Goal: Task Accomplishment & Management: Use online tool/utility

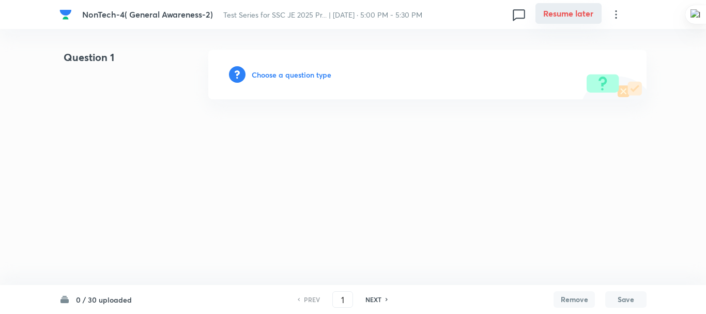
click at [553, 9] on button "Resume later" at bounding box center [568, 13] width 66 height 21
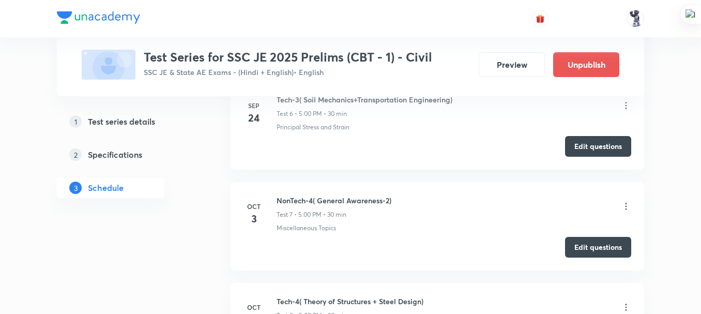
scroll to position [1065, 0]
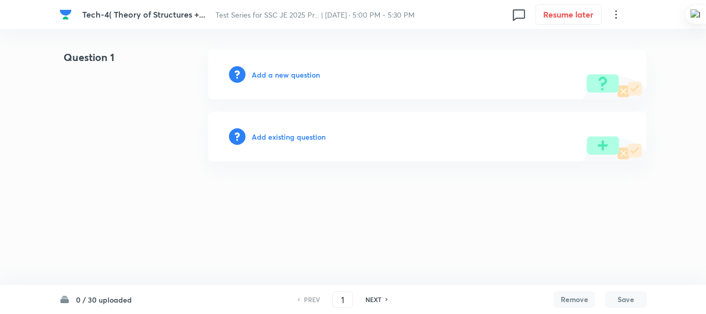
click at [117, 171] on html "Tech-4( Theory of Structures +... Test Series for SSC JE 2025 Pr... | [DATE] · …" at bounding box center [353, 105] width 706 height 211
click at [547, 20] on button "Resume later" at bounding box center [568, 13] width 66 height 21
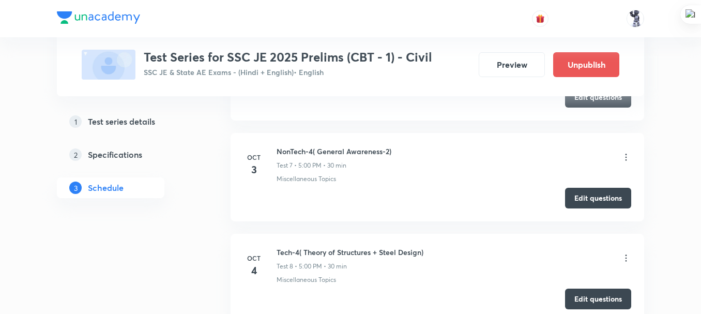
scroll to position [1079, 0]
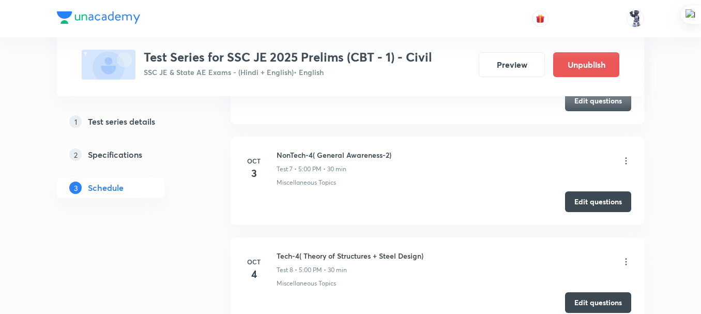
click at [625, 158] on icon at bounding box center [626, 161] width 10 height 10
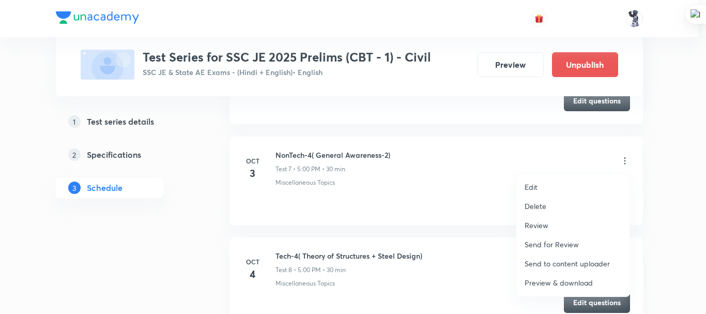
click at [536, 190] on p "Edit" at bounding box center [530, 186] width 13 height 11
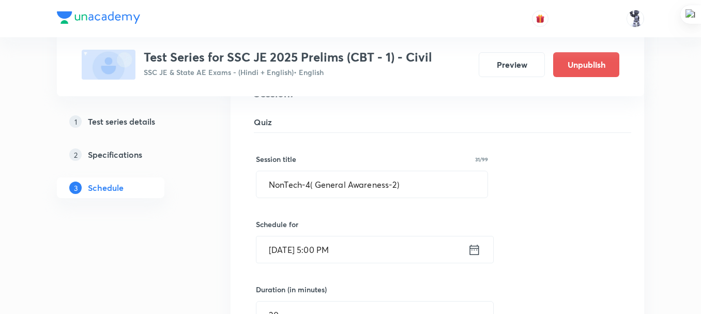
scroll to position [734, 0]
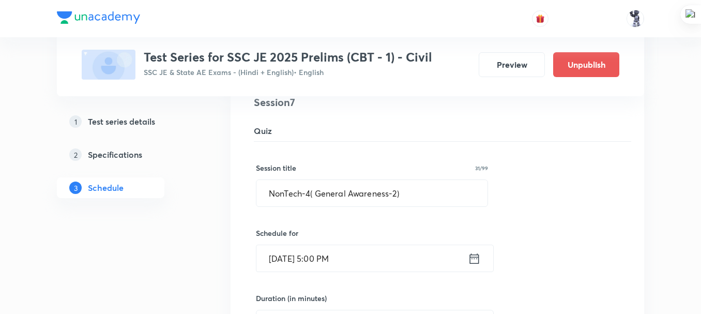
click at [474, 260] on icon at bounding box center [474, 258] width 13 height 14
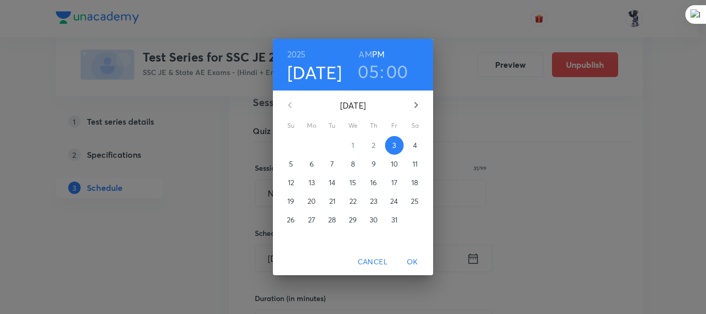
click at [413, 149] on p "4" at bounding box center [415, 145] width 4 height 10
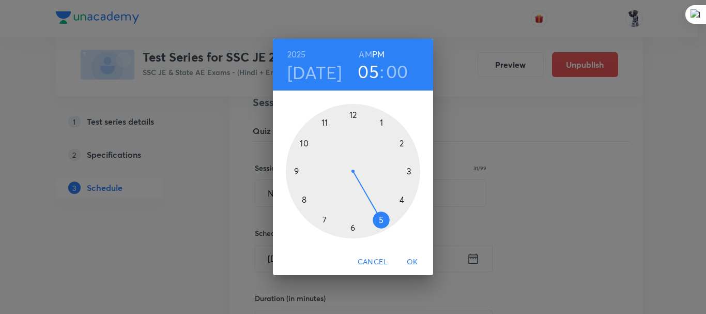
click at [353, 113] on div at bounding box center [353, 171] width 134 height 134
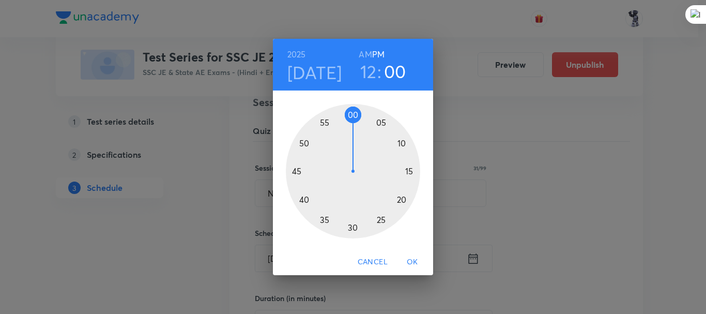
click at [379, 118] on div at bounding box center [353, 171] width 134 height 134
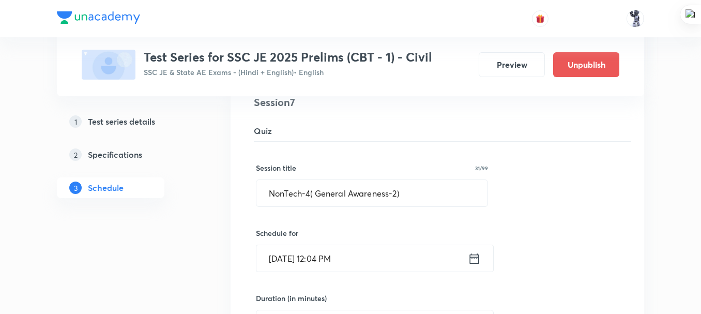
click at [376, 256] on input "Oct 4, 2025, 12:04 PM" at bounding box center [361, 258] width 211 height 26
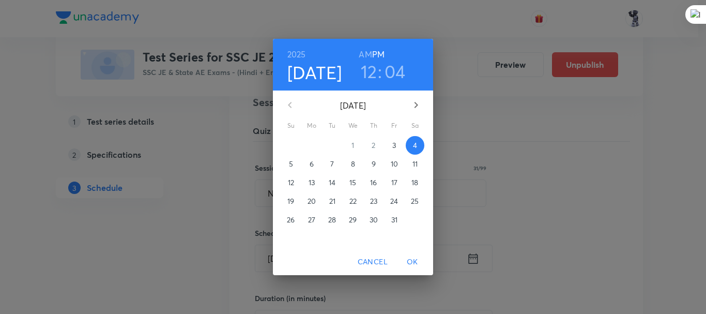
click at [389, 73] on h3 "04" at bounding box center [394, 71] width 21 height 22
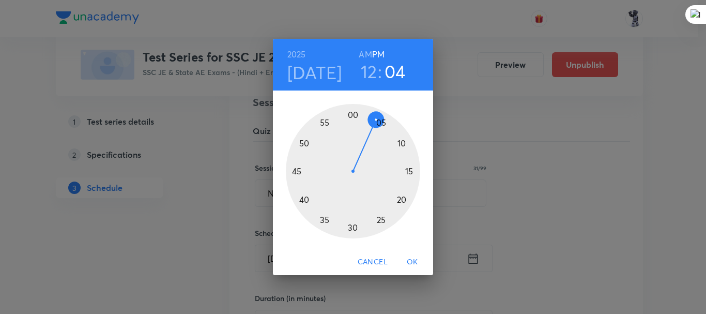
click at [351, 116] on div at bounding box center [353, 171] width 134 height 134
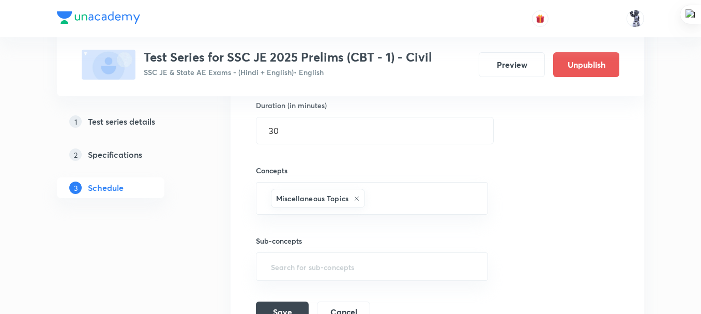
scroll to position [968, 0]
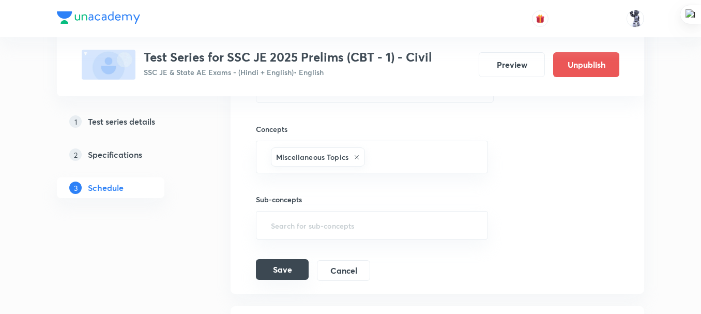
click at [286, 276] on button "Save" at bounding box center [282, 269] width 53 height 21
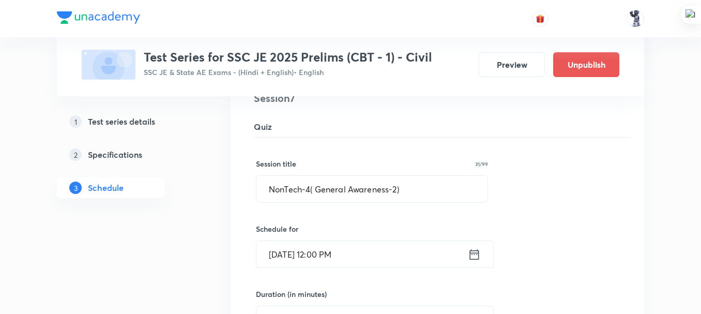
scroll to position [624, 0]
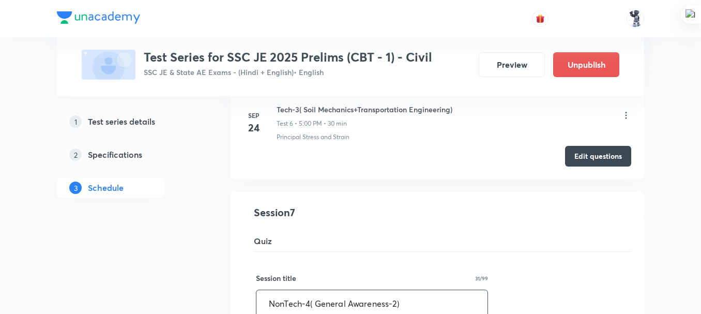
drag, startPoint x: 417, startPoint y: 302, endPoint x: 255, endPoint y: 282, distance: 163.0
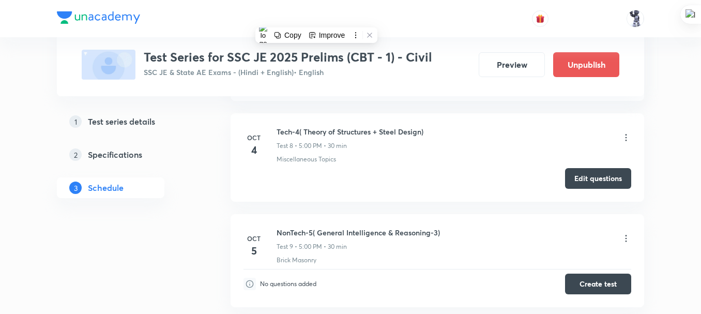
scroll to position [689, 0]
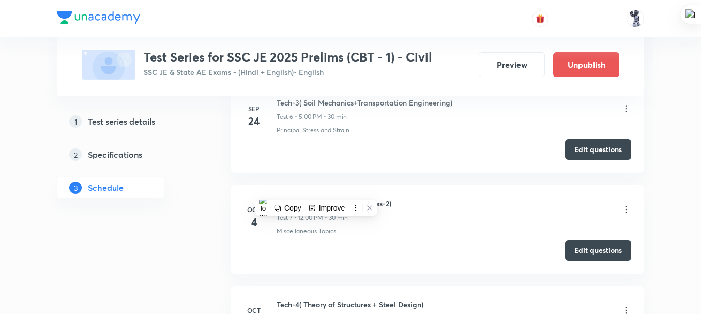
click at [625, 209] on icon at bounding box center [626, 209] width 10 height 10
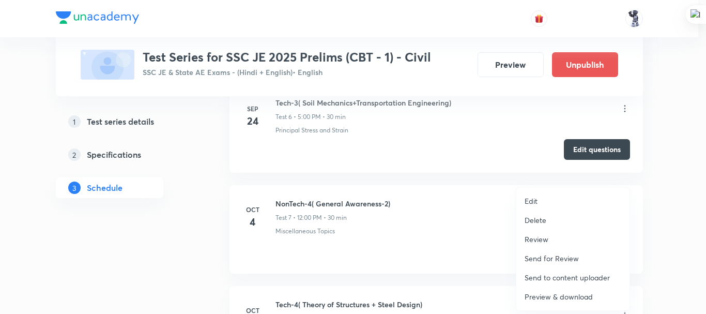
click at [533, 200] on p "Edit" at bounding box center [530, 200] width 13 height 11
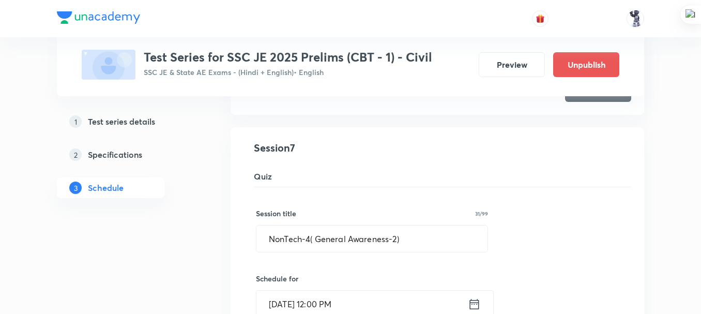
click at [473, 303] on icon at bounding box center [474, 304] width 13 height 14
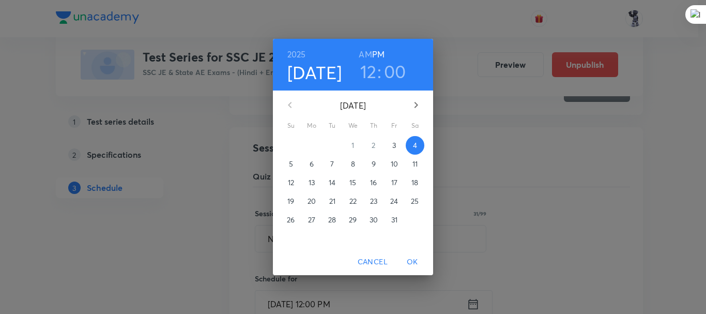
click at [378, 104] on p "[DATE]" at bounding box center [352, 105] width 101 height 12
click at [414, 104] on icon "button" at bounding box center [416, 105] width 12 height 12
click at [413, 104] on icon "button" at bounding box center [416, 105] width 12 height 12
click at [295, 99] on icon "button" at bounding box center [290, 105] width 12 height 12
click at [236, 138] on div "2025 Oct 4 12 : 00 AM PM November 2025 Su Mo Tu We Th Fr Sa 26 27 28 29 30 31 1…" at bounding box center [353, 157] width 706 height 314
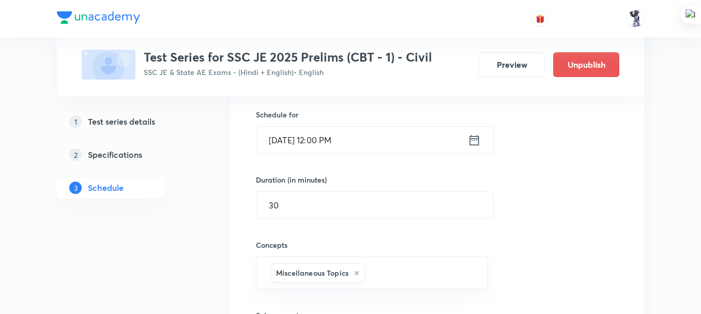
scroll to position [861, 0]
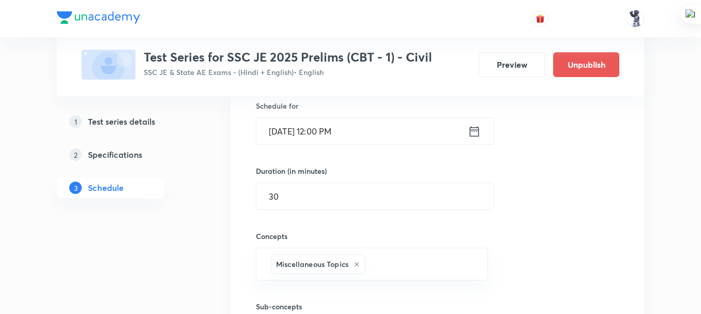
click at [473, 131] on icon at bounding box center [474, 131] width 13 height 14
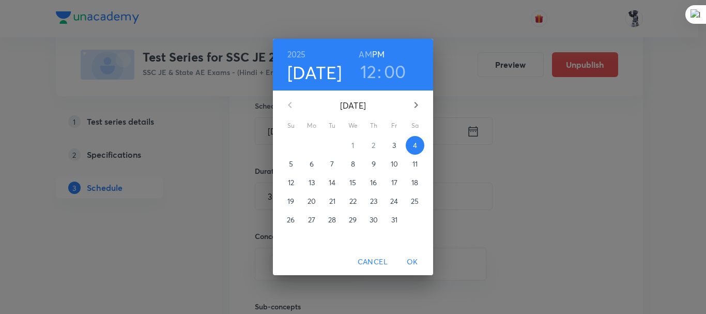
click at [414, 103] on icon "button" at bounding box center [416, 105] width 4 height 6
click at [291, 237] on p "30" at bounding box center [291, 238] width 8 height 10
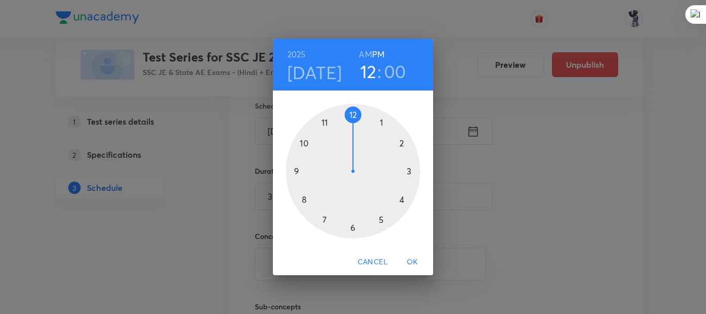
click at [414, 265] on span "OK" at bounding box center [412, 261] width 25 height 13
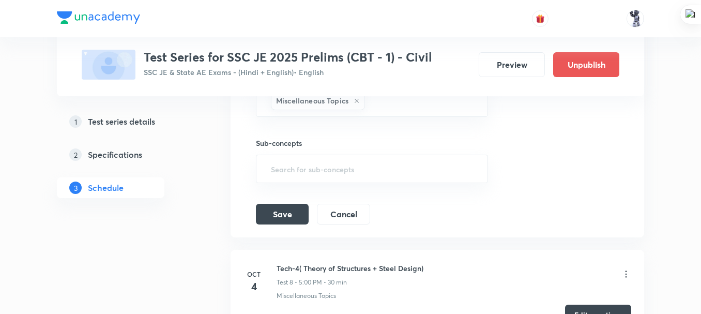
scroll to position [1033, 0]
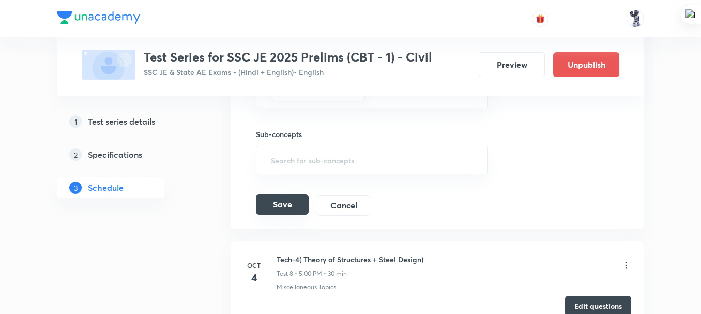
click at [277, 206] on button "Save" at bounding box center [282, 204] width 53 height 21
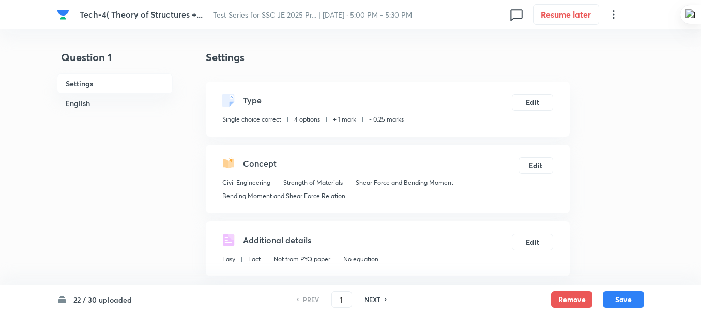
click at [610, 17] on icon at bounding box center [613, 14] width 12 height 12
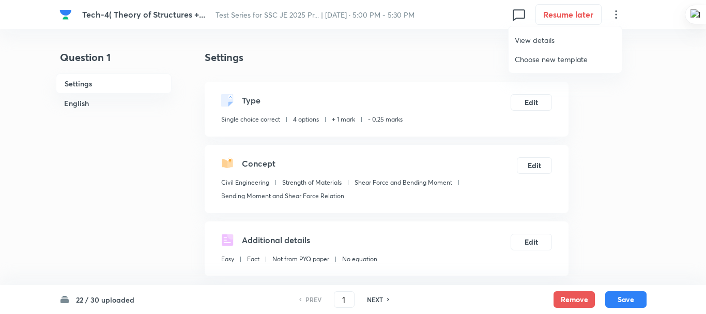
click at [553, 56] on span "Choose new template" at bounding box center [565, 59] width 101 height 11
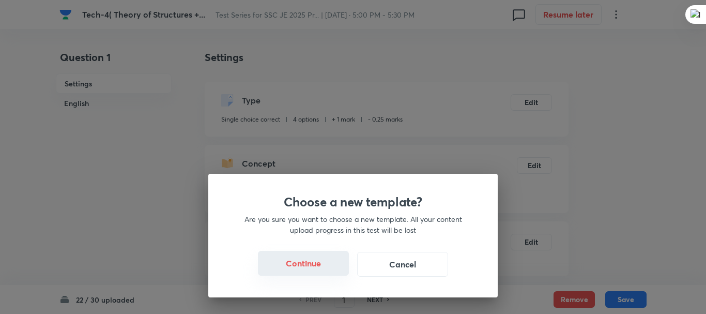
click at [308, 261] on button "Continue" at bounding box center [303, 263] width 91 height 25
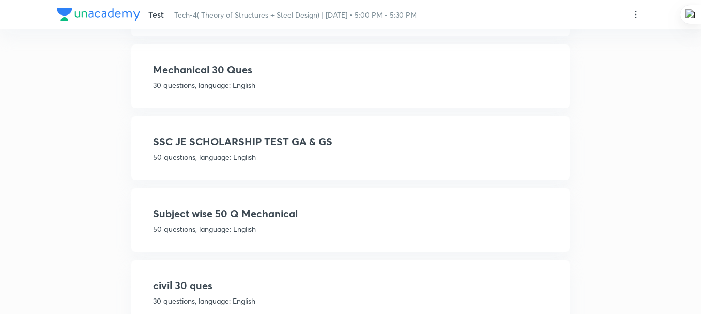
scroll to position [279, 0]
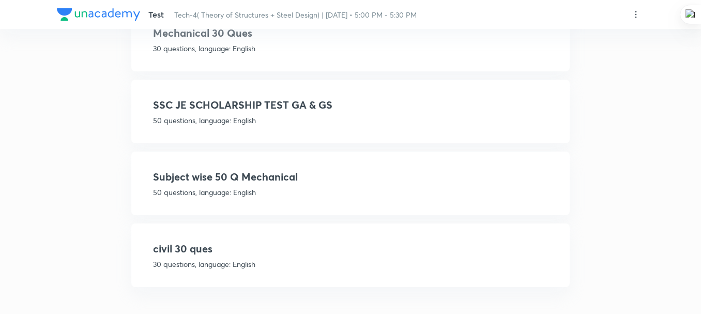
click at [231, 191] on p "50 questions, language: English" at bounding box center [350, 192] width 395 height 11
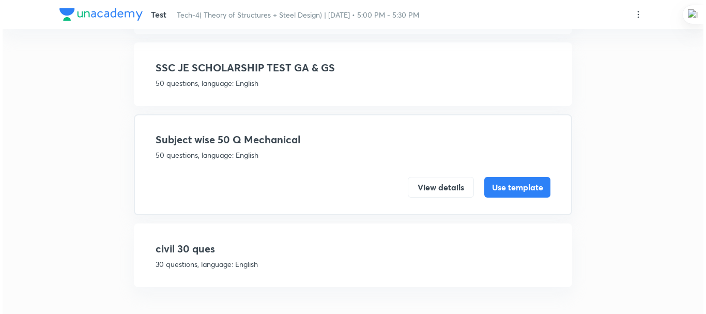
scroll to position [242, 0]
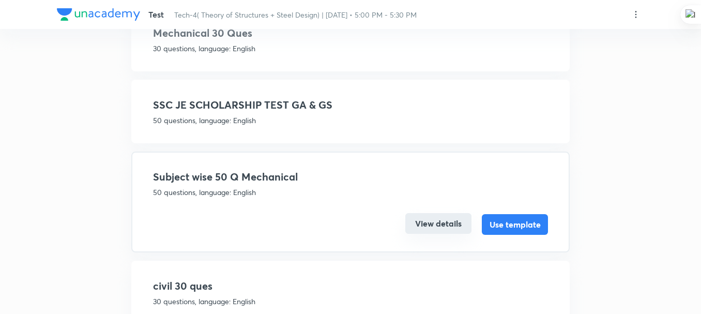
click at [440, 222] on button "View details" at bounding box center [438, 223] width 66 height 21
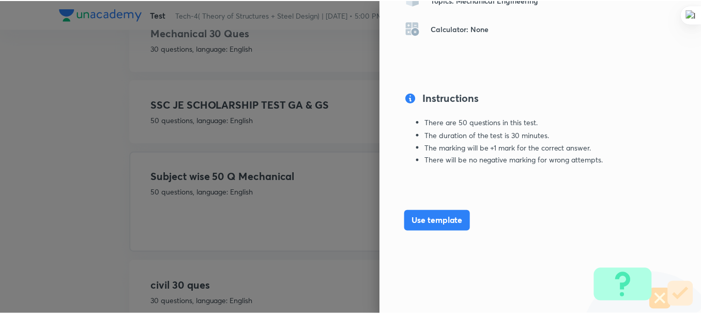
scroll to position [0, 0]
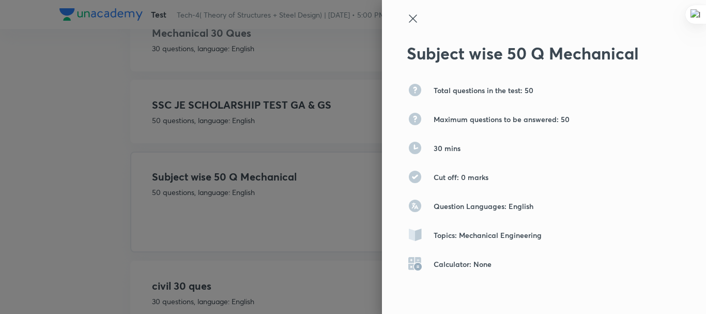
click at [409, 21] on icon at bounding box center [413, 18] width 8 height 8
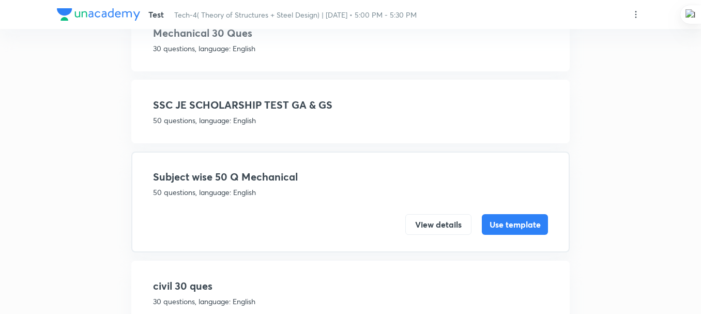
click at [245, 119] on p "50 questions, language: English" at bounding box center [350, 120] width 395 height 11
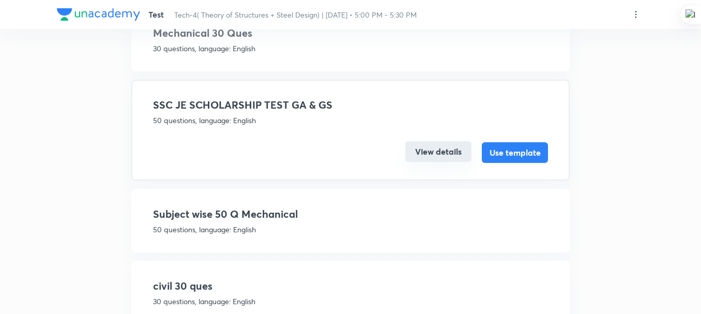
click at [419, 158] on button "View details" at bounding box center [438, 151] width 66 height 21
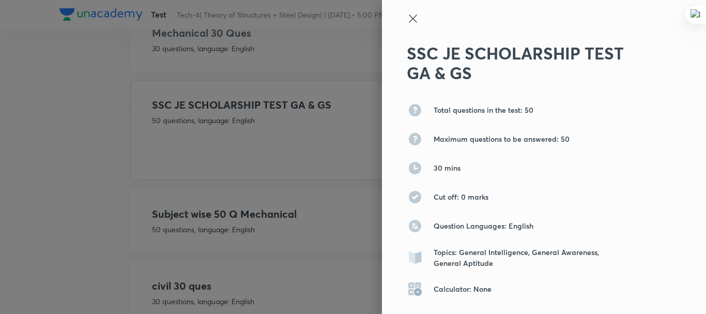
click at [396, 9] on div "SSC JE SCHOLARSHIP TEST GA & GS Total questions in the test: 50 Maximum questio…" at bounding box center [544, 157] width 324 height 314
click at [409, 20] on icon at bounding box center [413, 18] width 8 height 8
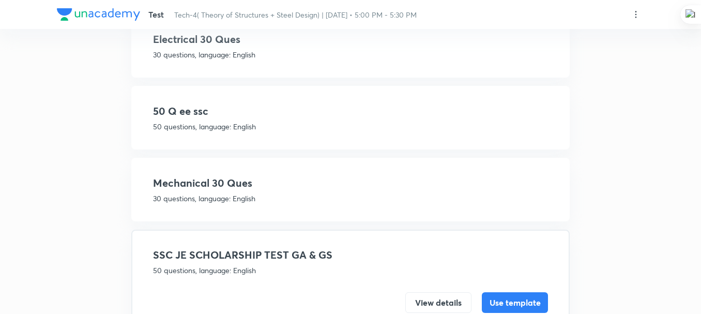
scroll to position [70, 0]
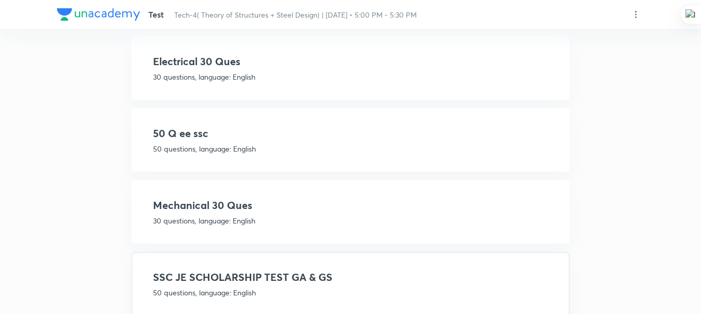
click at [209, 148] on p "50 questions, language: English" at bounding box center [350, 148] width 395 height 11
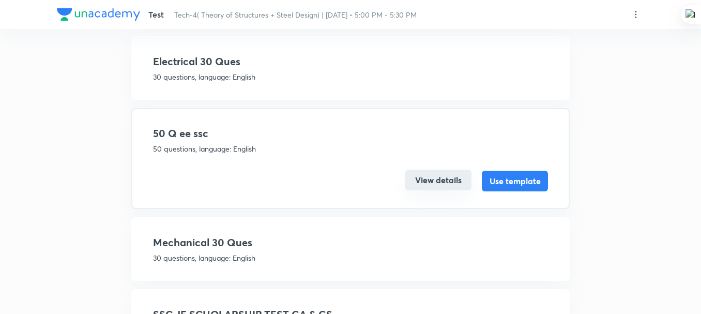
click at [436, 177] on button "View details" at bounding box center [438, 179] width 66 height 21
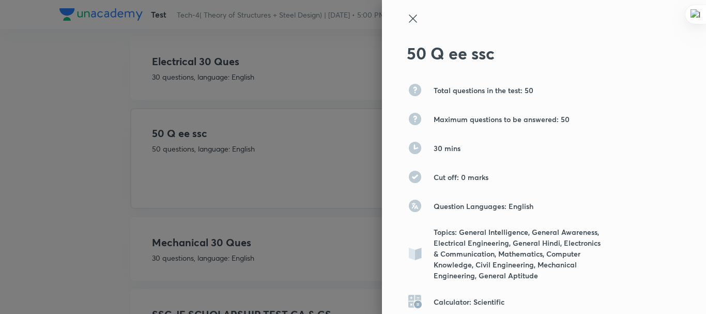
click at [409, 17] on icon at bounding box center [413, 18] width 8 height 8
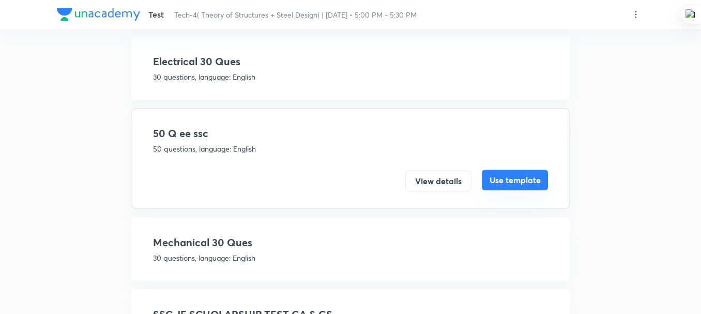
click at [497, 177] on button "Use template" at bounding box center [515, 179] width 66 height 21
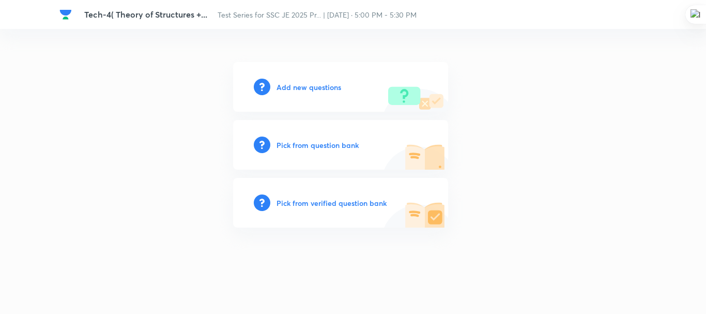
click at [284, 82] on h6 "Add new questions" at bounding box center [308, 87] width 65 height 11
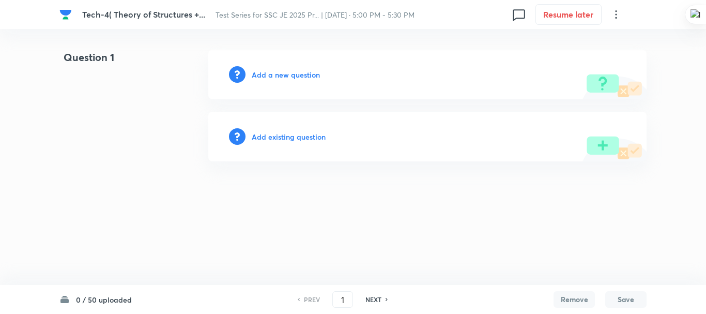
click at [277, 74] on h6 "Add a new question" at bounding box center [286, 74] width 68 height 11
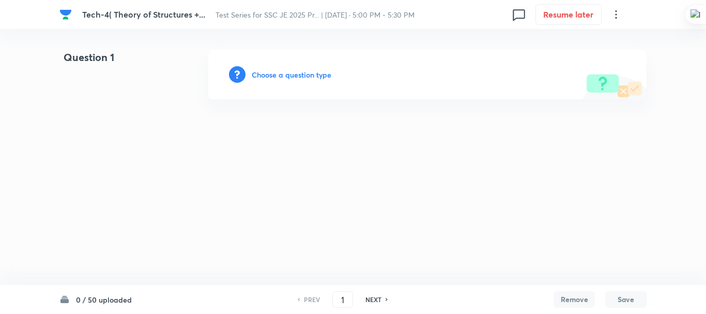
click at [170, 149] on html "Tech-4( Theory of Structures +... Test Series for SSC JE 2025 Pr... | Oct 4, 20…" at bounding box center [353, 74] width 706 height 149
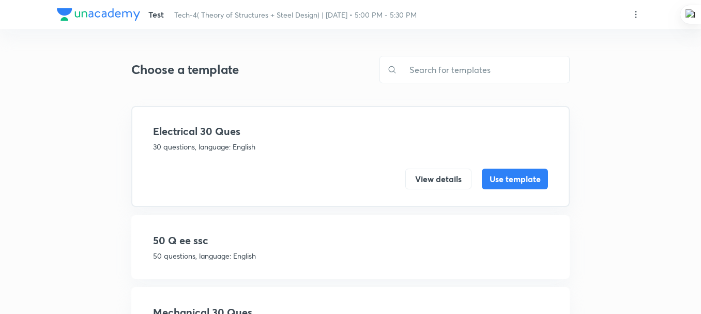
click at [105, 119] on div "Test Tech-4( Theory of Structures + Steel Design) | [DATE] • 5:00 PM - 5:30 PM …" at bounding box center [350, 297] width 587 height 553
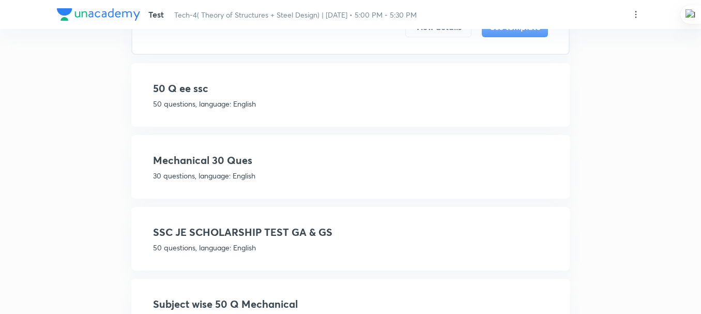
scroll to position [172, 0]
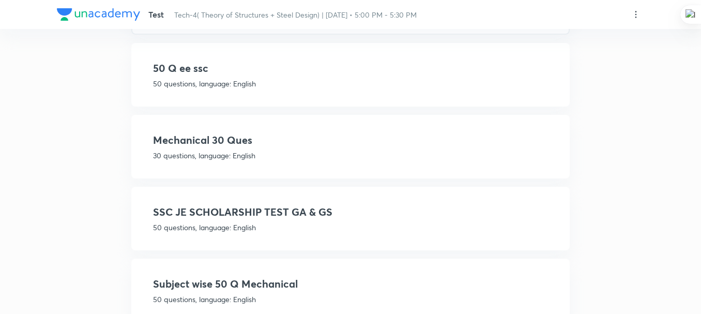
click at [39, 187] on div "Test Tech-4( Theory of Structures + Steel Design) | [DATE] • 5:00 PM - 5:30 PM …" at bounding box center [350, 124] width 701 height 593
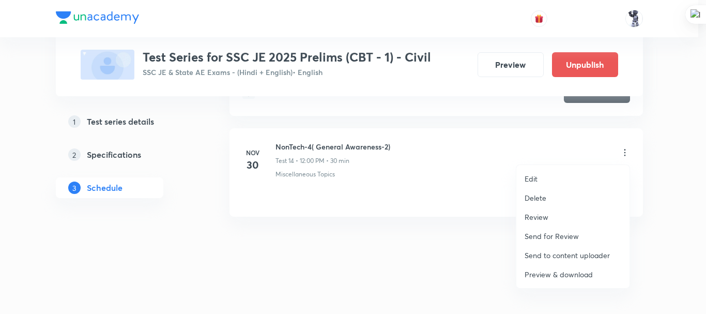
click at [529, 181] on p "Edit" at bounding box center [530, 178] width 13 height 11
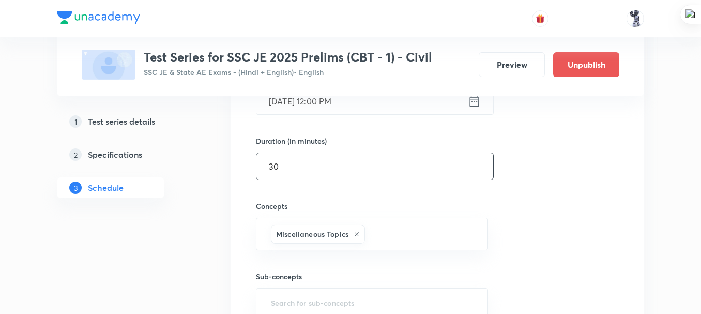
scroll to position [1611, 0]
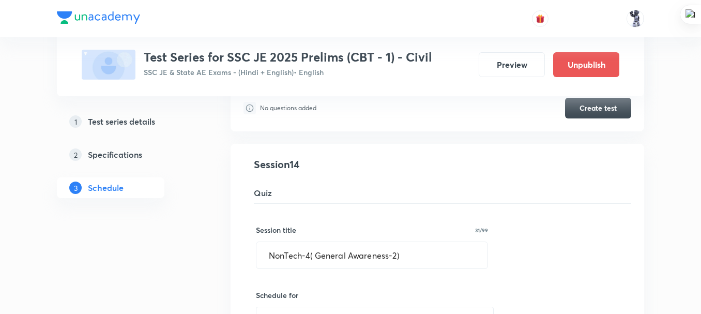
scroll to position [1406, 0]
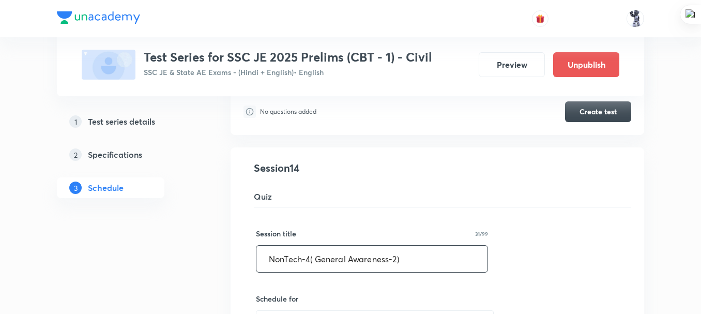
click at [422, 251] on input "NonTech-4( General Awareness-2)" at bounding box center [371, 258] width 231 height 26
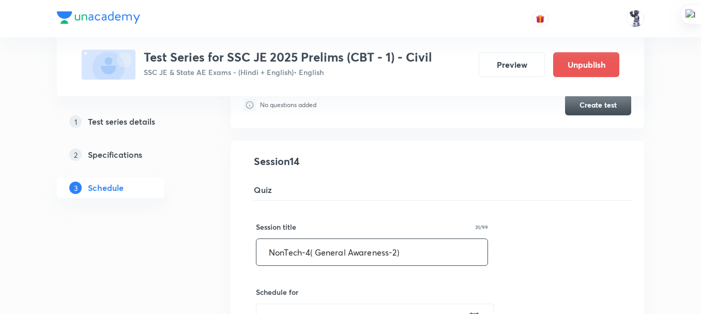
scroll to position [1386, 0]
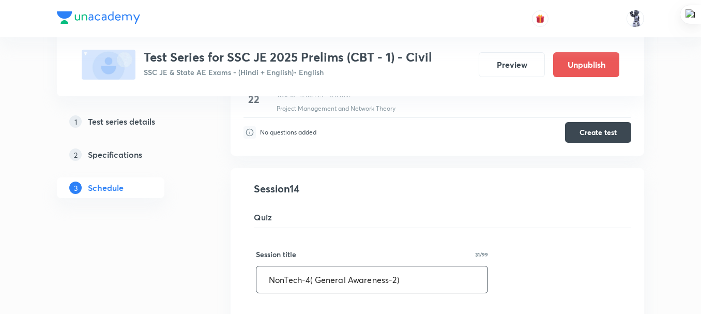
drag, startPoint x: 432, startPoint y: 275, endPoint x: 221, endPoint y: 284, distance: 211.5
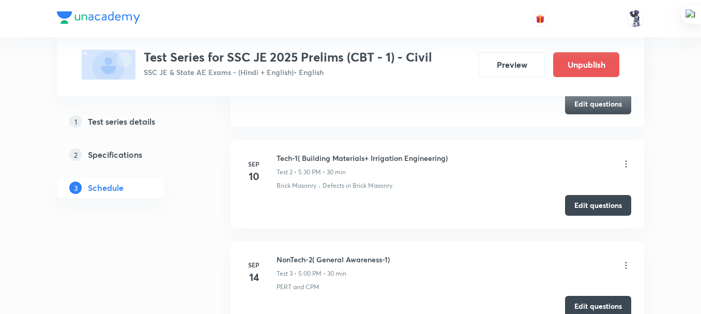
scroll to position [0, 0]
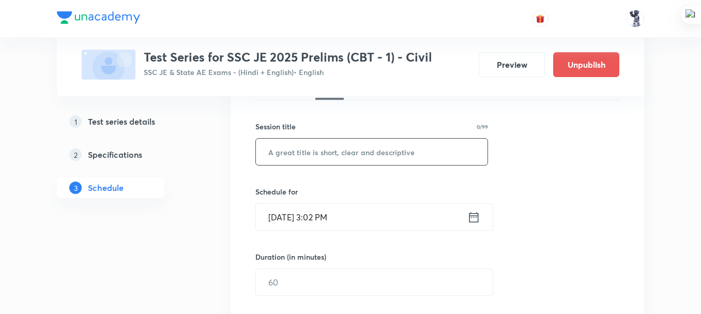
click at [307, 152] on input "text" at bounding box center [371, 151] width 231 height 26
paste input "NonTech-4( General Awareness-2)"
type input "NonTech-4( General Awareness-2)"
click at [472, 215] on icon at bounding box center [473, 216] width 9 height 10
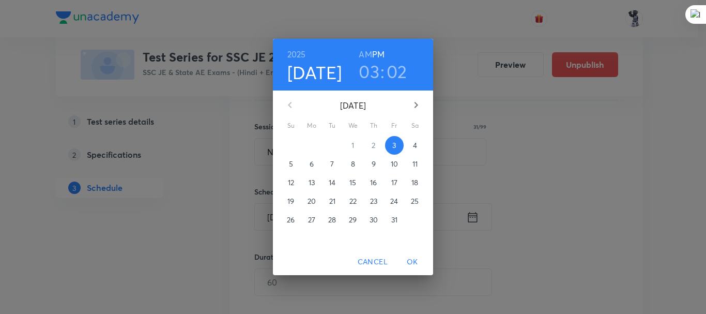
click at [411, 144] on span "4" at bounding box center [415, 145] width 19 height 10
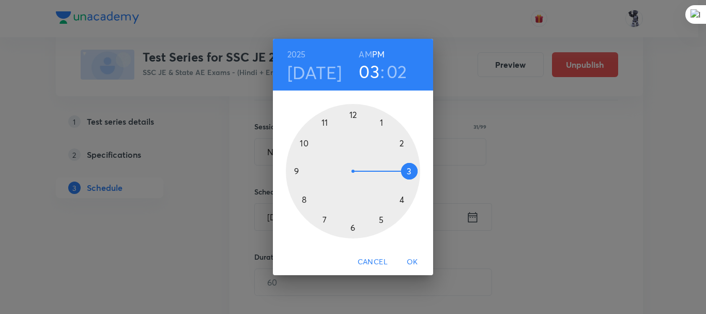
click at [379, 219] on div at bounding box center [353, 171] width 134 height 134
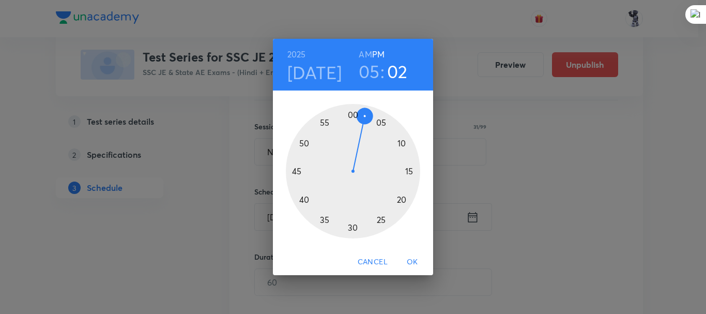
click at [371, 78] on h3 "05" at bounding box center [369, 71] width 21 height 22
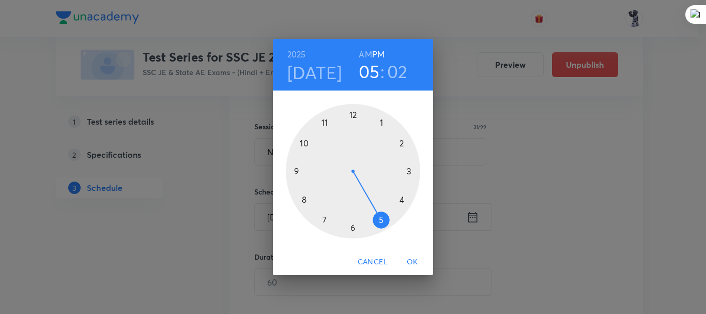
click at [401, 202] on div at bounding box center [353, 171] width 134 height 134
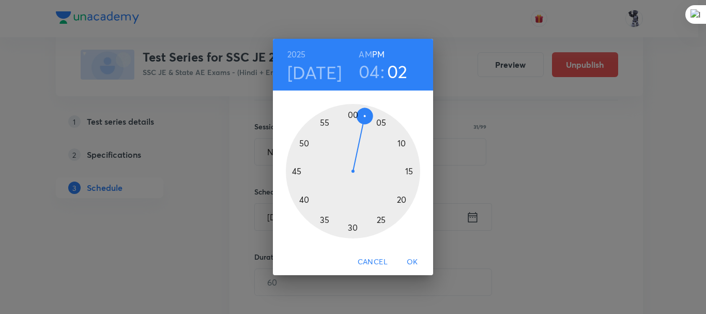
click at [354, 115] on div at bounding box center [353, 171] width 134 height 134
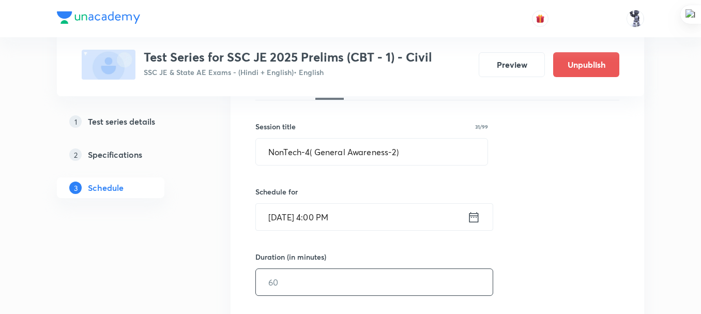
click at [344, 273] on input "text" at bounding box center [374, 282] width 237 height 26
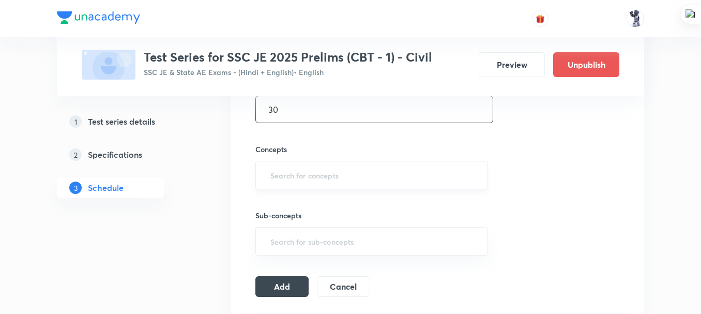
type input "30"
click at [312, 175] on input "text" at bounding box center [371, 174] width 207 height 19
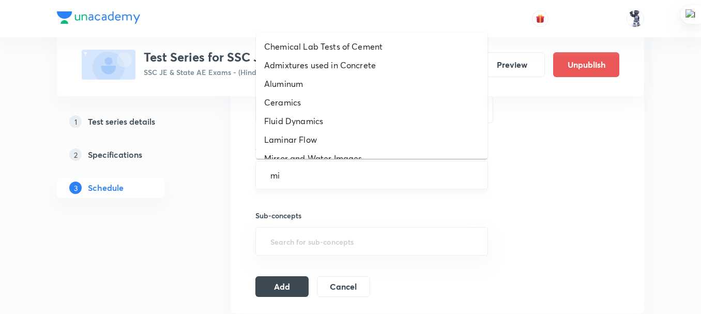
type input "mis"
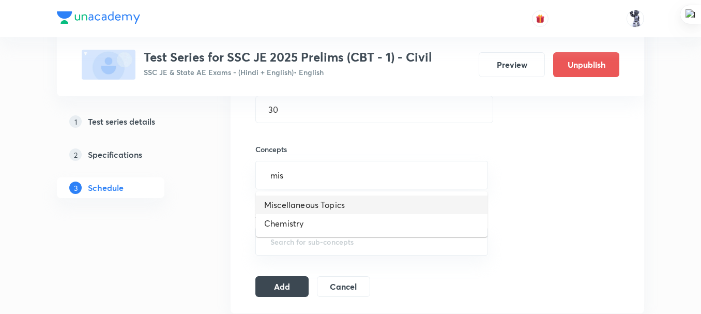
click at [332, 203] on li "Miscellaneous Topics" at bounding box center [371, 204] width 231 height 19
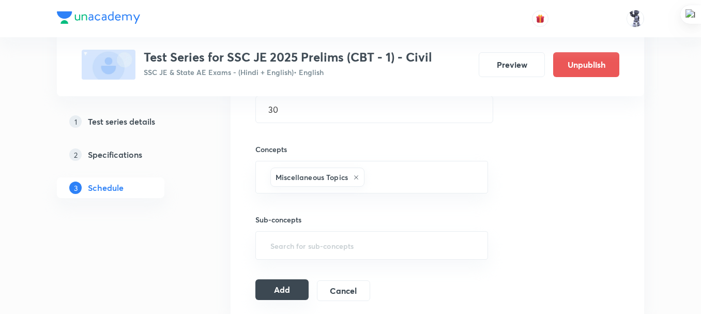
click at [280, 287] on button "Add" at bounding box center [281, 289] width 53 height 21
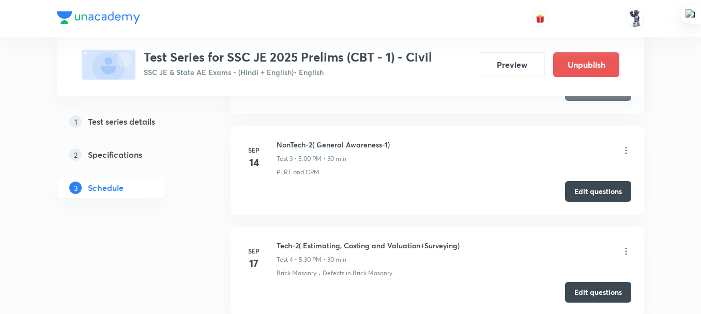
scroll to position [689, 0]
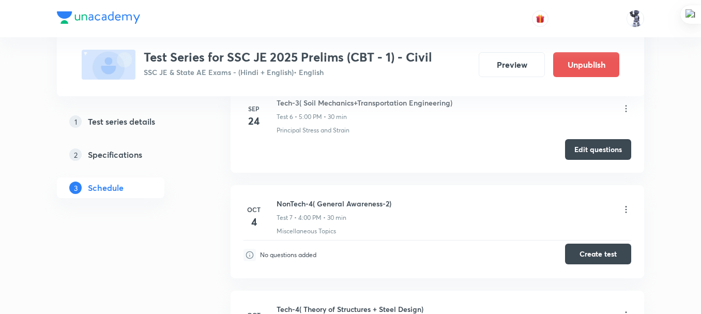
click at [590, 259] on button "Create test" at bounding box center [598, 253] width 66 height 21
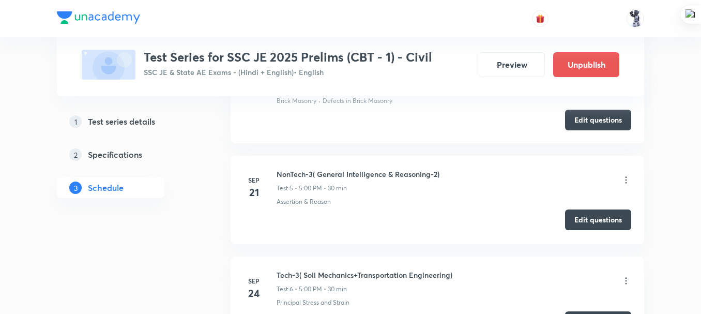
click at [588, 224] on button "Edit questions" at bounding box center [598, 219] width 66 height 21
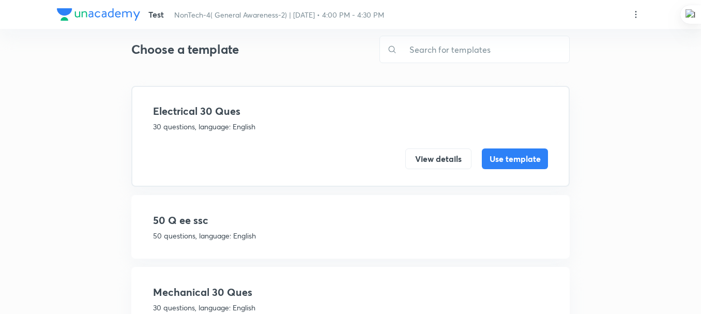
scroll to position [172, 0]
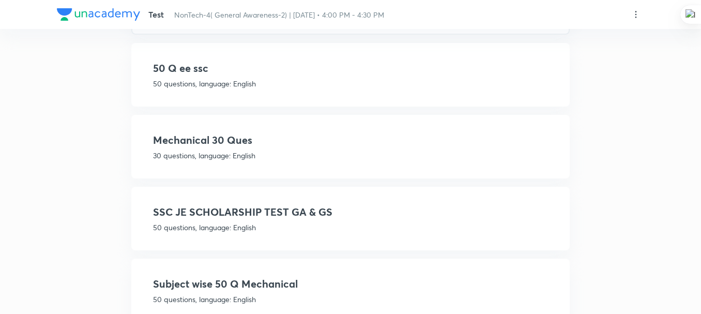
click at [270, 214] on h4 "SSC JE SCHOLARSHIP TEST GA & GS" at bounding box center [350, 212] width 395 height 16
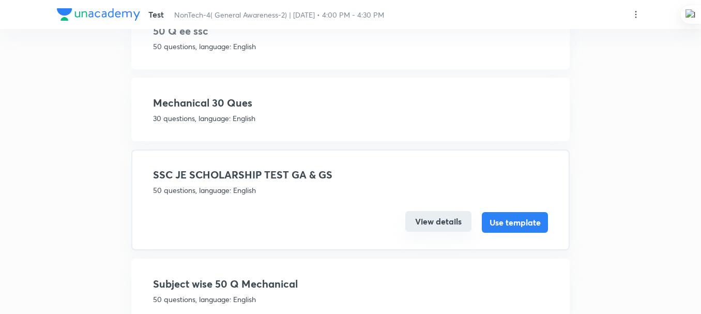
click at [454, 218] on button "View details" at bounding box center [438, 221] width 66 height 21
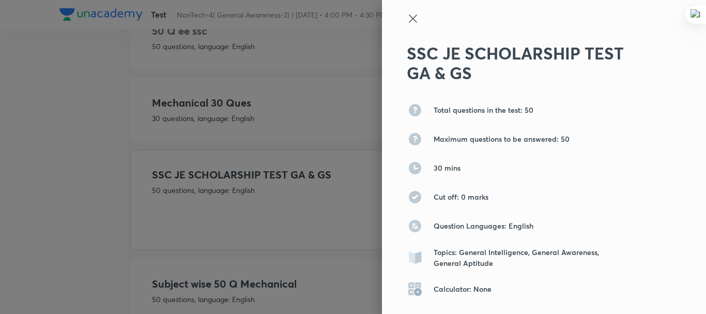
click at [407, 13] on icon at bounding box center [413, 18] width 12 height 12
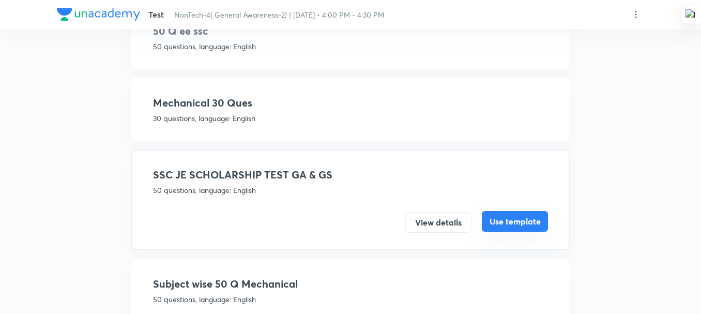
click at [514, 225] on button "Use template" at bounding box center [515, 221] width 66 height 21
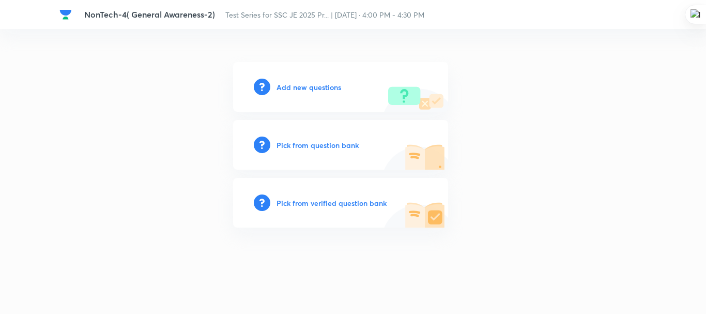
click at [327, 90] on h6 "Add new questions" at bounding box center [308, 87] width 65 height 11
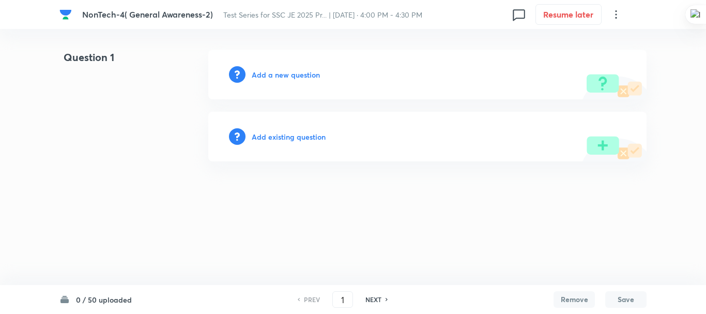
click at [313, 78] on h6 "Add a new question" at bounding box center [286, 74] width 68 height 11
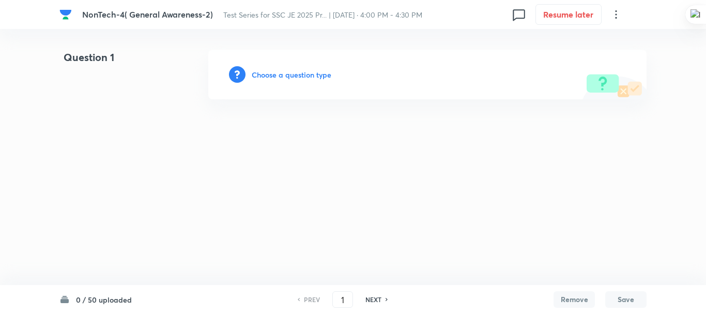
click at [145, 149] on html "NonTech-4( General Awareness-2) Test Series for SSC JE 2025 Pr... | Oct 4, 2025…" at bounding box center [353, 74] width 706 height 149
click at [168, 133] on html "NonTech-4( General Awareness-2) Test Series for SSC JE 2025 Pr... | Oct 4, 2025…" at bounding box center [353, 74] width 706 height 149
click at [84, 149] on html "NonTech-4( General Awareness-2) Test Series for SSC JE 2025 Pr... | Oct 4, 2025…" at bounding box center [353, 74] width 706 height 149
click at [161, 149] on html "NonTech-4( General Awareness-2) Test Series for SSC JE 2025 Pr... | Oct 4, 2025…" at bounding box center [353, 74] width 706 height 149
click at [214, 149] on html "NonTech-4( General Awareness-2) Test Series for SSC JE 2025 Pr... | Oct 4, 2025…" at bounding box center [353, 74] width 706 height 149
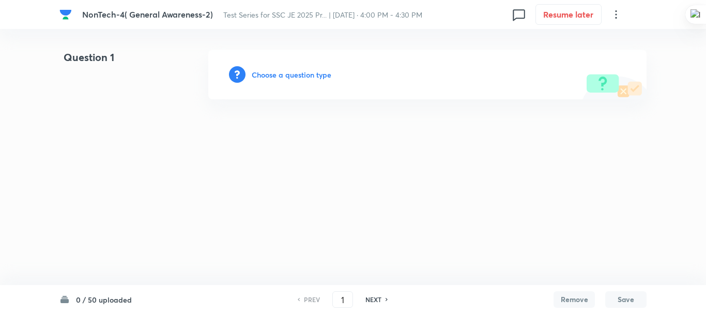
click at [250, 149] on html "NonTech-4( General Awareness-2) Test Series for SSC JE 2025 Pr... | Oct 4, 2025…" at bounding box center [353, 74] width 706 height 149
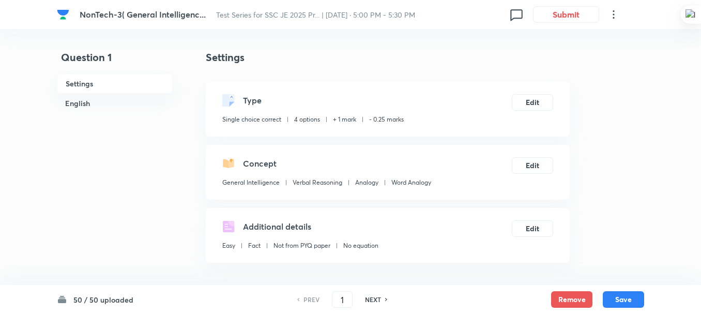
checkbox input "true"
click at [612, 11] on icon at bounding box center [613, 14] width 12 height 12
click at [572, 48] on li "View details" at bounding box center [564, 39] width 113 height 19
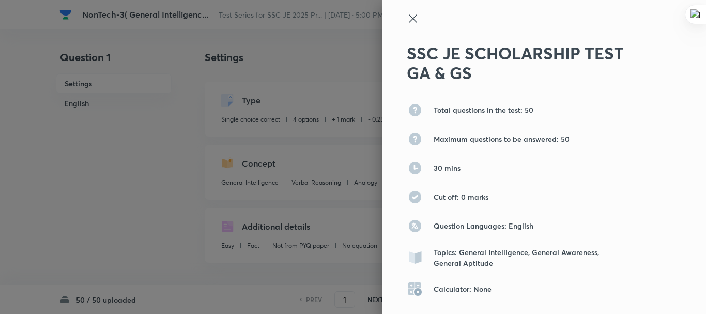
click at [408, 18] on icon at bounding box center [413, 18] width 12 height 12
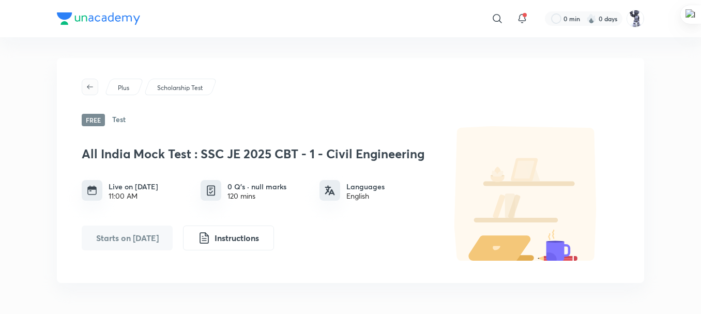
click at [87, 87] on icon "button" at bounding box center [90, 87] width 8 height 8
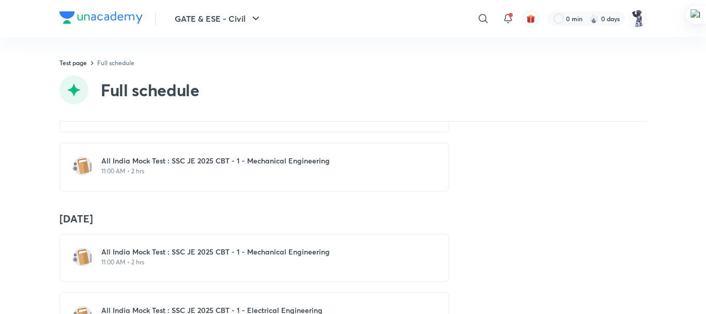
scroll to position [338, 0]
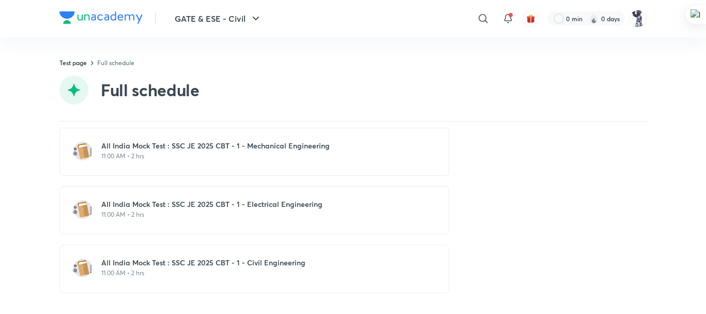
click at [172, 269] on p "11:00 AM • 2 hrs" at bounding box center [260, 273] width 318 height 8
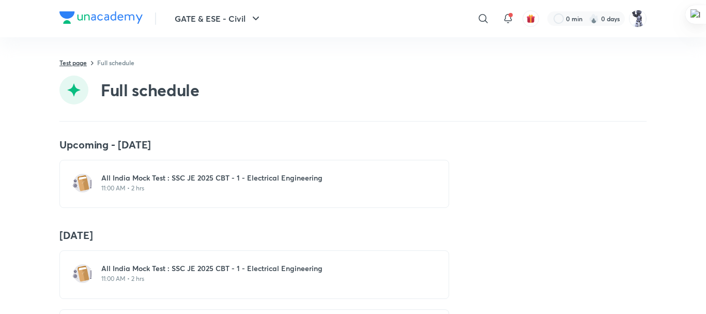
click at [74, 65] on link "Test page" at bounding box center [72, 62] width 27 height 8
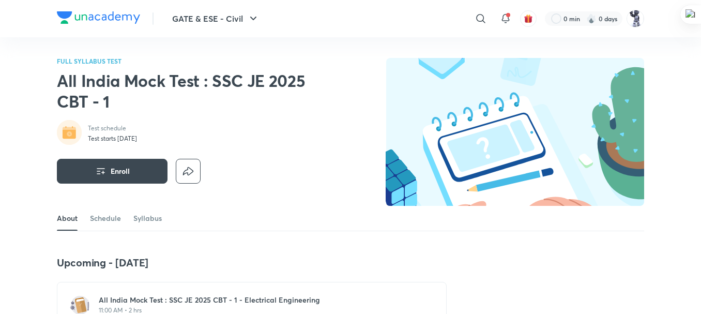
click at [328, 74] on div "FULL SYLLABUS TEST All India Mock Test : SSC JE 2025 CBT - 1 Test schedule Test…" at bounding box center [350, 132] width 587 height 148
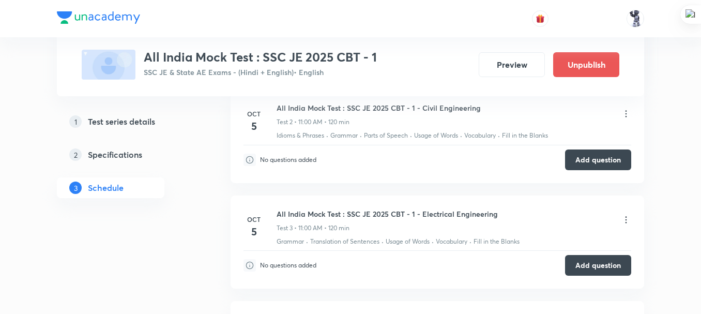
scroll to position [624, 0]
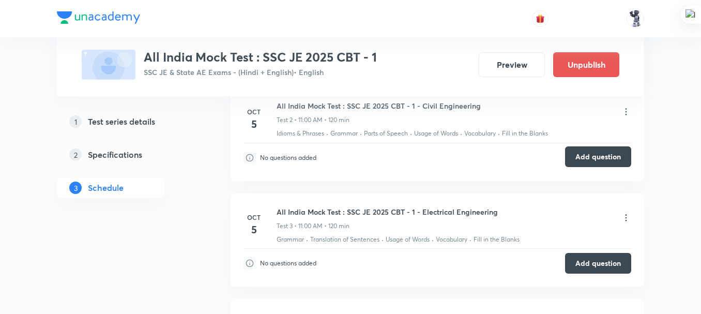
click at [599, 163] on button "Add question" at bounding box center [598, 156] width 66 height 21
drag, startPoint x: 210, startPoint y: 195, endPoint x: 198, endPoint y: 4, distance: 192.1
click at [210, 195] on div "Test Series All India Mock Test : SSC JE 2025 CBT - 1 SSC JE & State AE Exams -…" at bounding box center [350, 57] width 587 height 1247
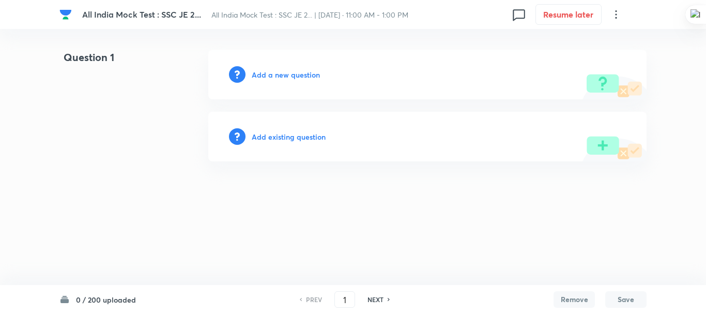
click at [135, 79] on div "Question 1" at bounding box center [117, 75] width 116 height 50
click at [292, 72] on h6 "Add a new question" at bounding box center [286, 74] width 68 height 11
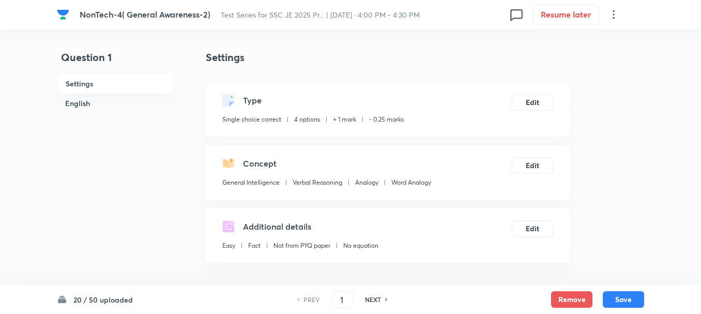
checkbox input "true"
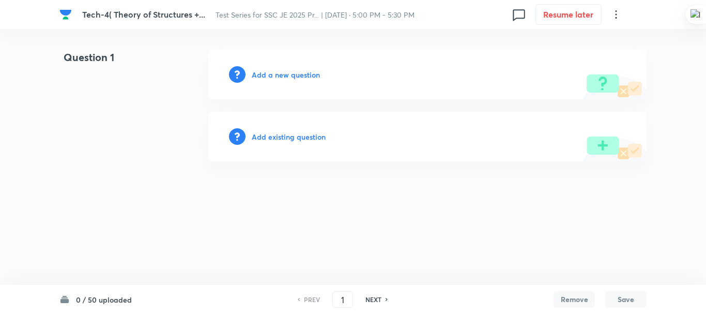
click at [128, 114] on div "Question 1 Add a new question Add existing question" at bounding box center [352, 106] width 587 height 112
click at [166, 95] on div "Question 1" at bounding box center [117, 75] width 116 height 50
click at [559, 12] on button "Resume later" at bounding box center [568, 13] width 66 height 21
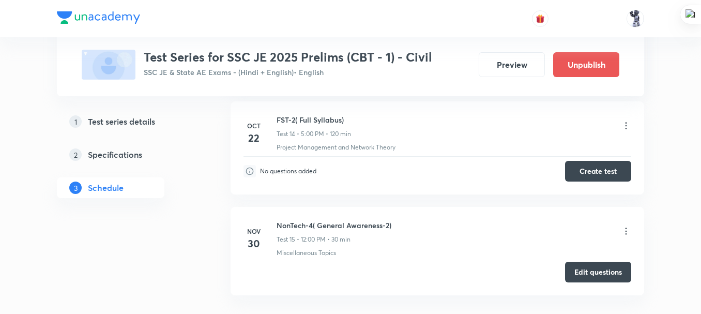
scroll to position [1926, 0]
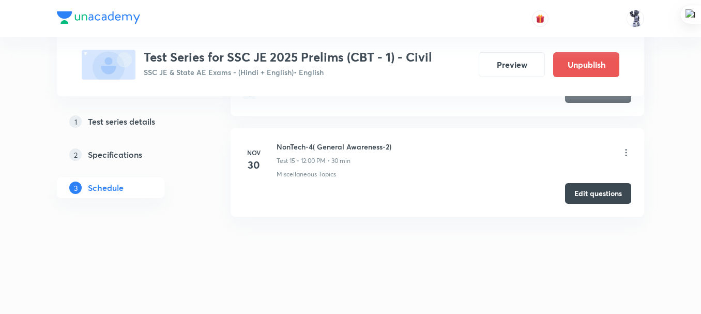
click at [624, 152] on icon at bounding box center [626, 152] width 10 height 10
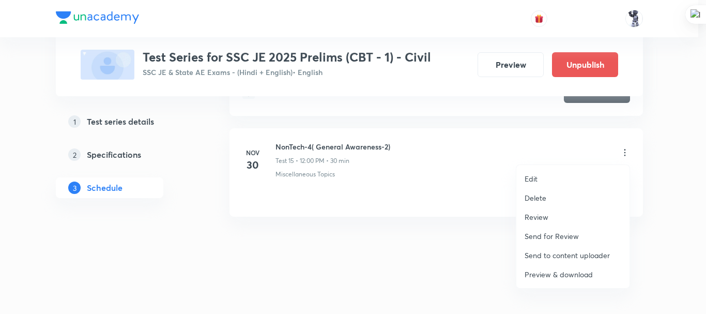
click at [541, 199] on p "Delete" at bounding box center [535, 197] width 22 height 11
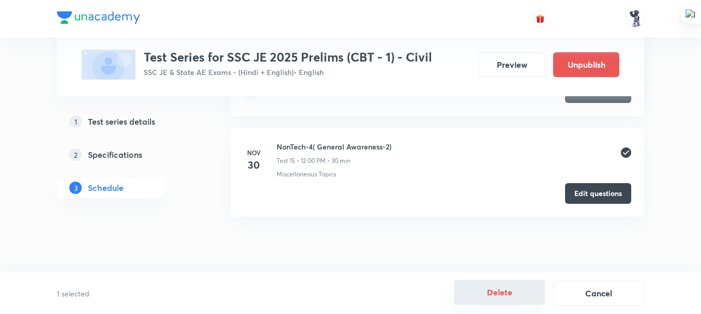
click at [507, 294] on button "Delete" at bounding box center [499, 292] width 91 height 25
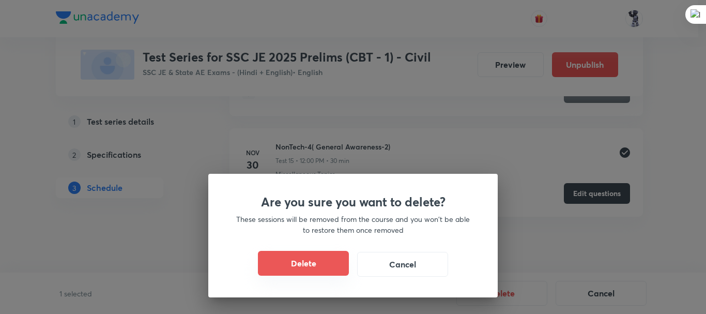
click at [316, 265] on button "Delete" at bounding box center [303, 263] width 91 height 25
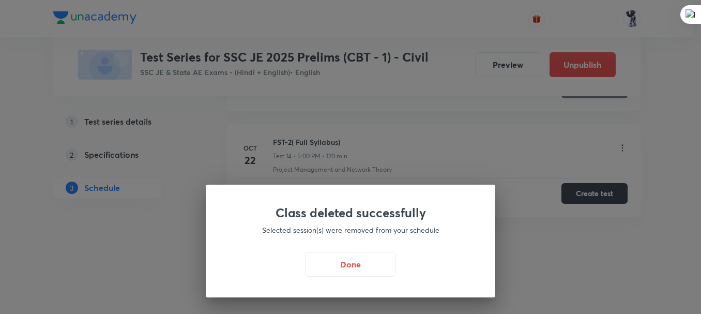
scroll to position [1825, 0]
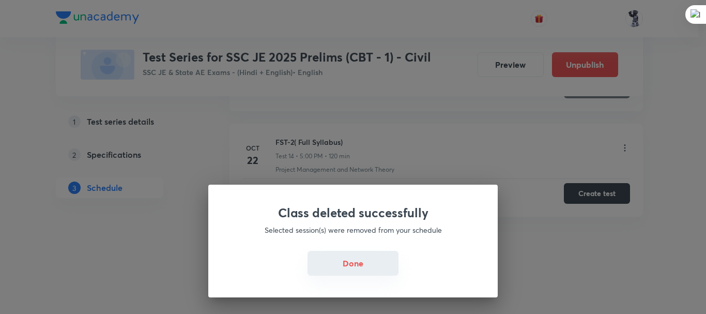
click at [348, 266] on button "Done" at bounding box center [352, 263] width 91 height 25
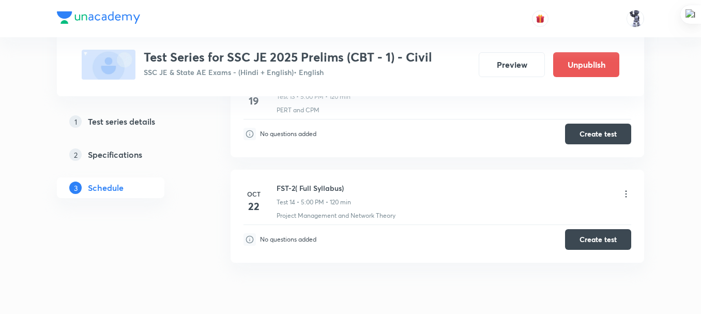
scroll to position [1786, 0]
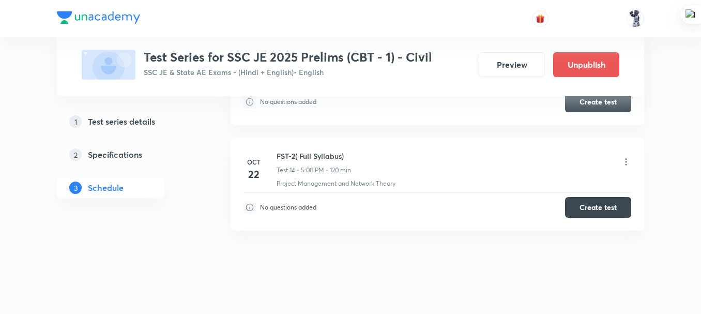
scroll to position [1814, 0]
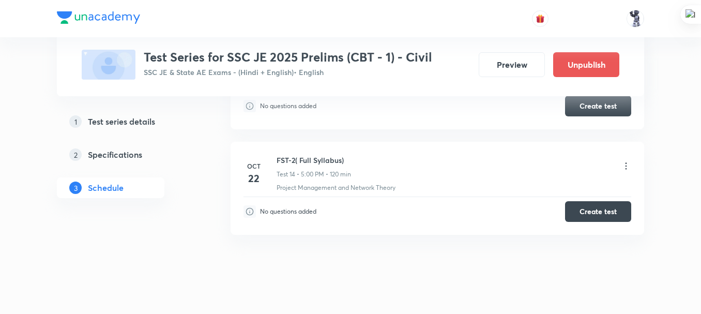
scroll to position [1649, 0]
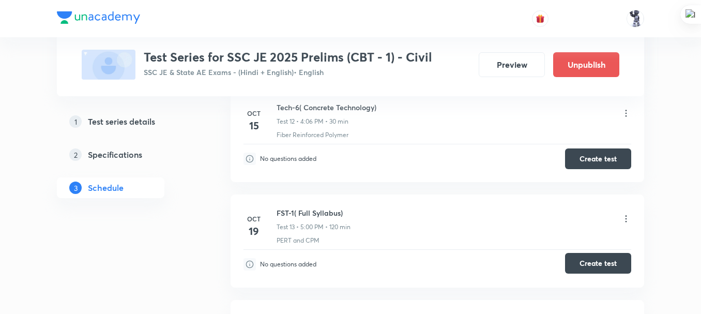
click at [584, 260] on button "Create test" at bounding box center [598, 263] width 66 height 21
click at [587, 260] on button "Create test" at bounding box center [598, 263] width 66 height 21
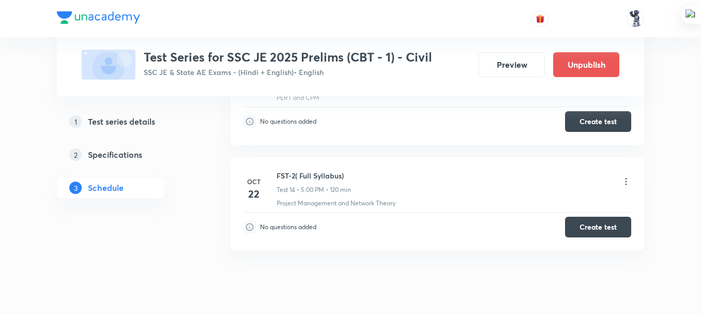
scroll to position [1825, 0]
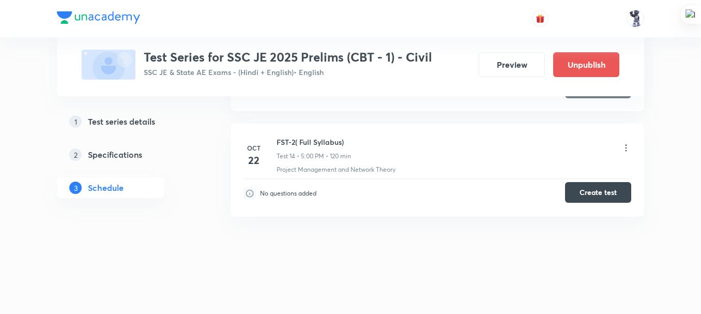
click at [578, 195] on button "Create test" at bounding box center [598, 192] width 66 height 21
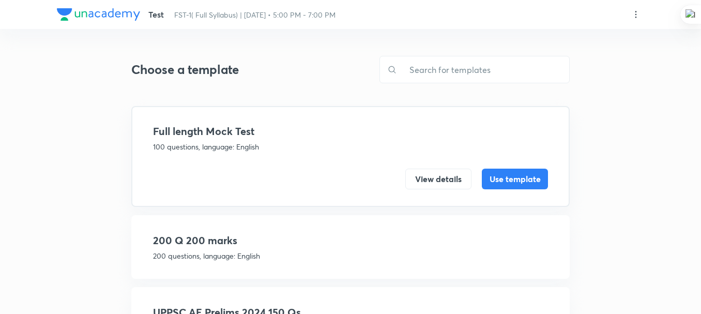
scroll to position [135, 0]
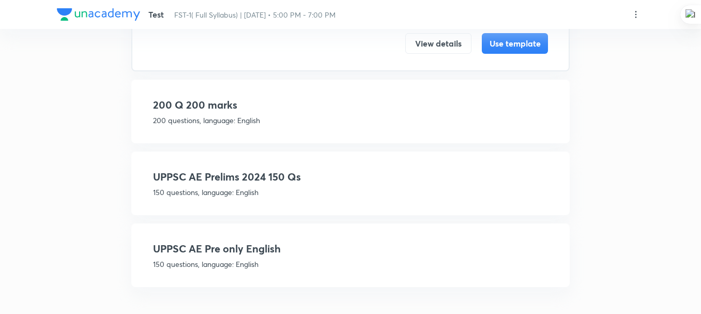
click at [222, 108] on h4 "200 Q 200 marks" at bounding box center [350, 105] width 395 height 16
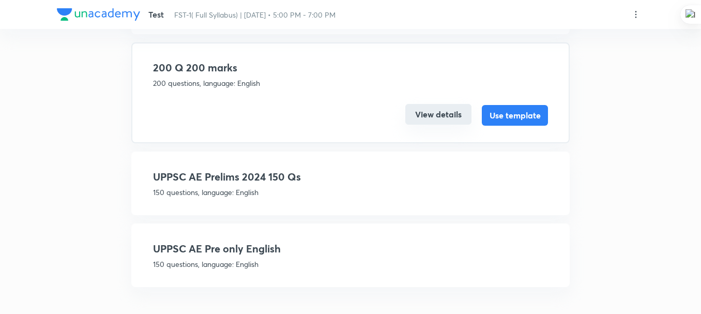
click at [450, 111] on button "View details" at bounding box center [438, 114] width 66 height 21
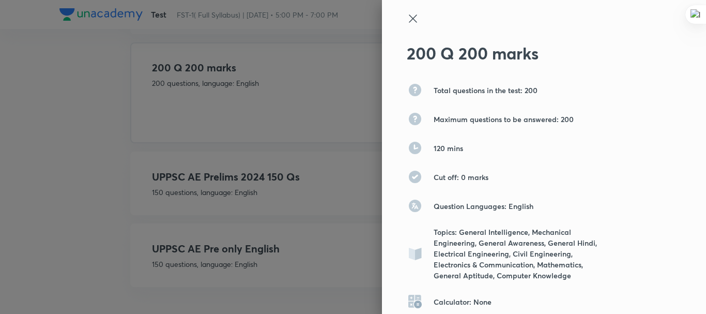
drag, startPoint x: 139, startPoint y: 143, endPoint x: 152, endPoint y: 135, distance: 15.5
click at [140, 143] on div at bounding box center [353, 157] width 706 height 314
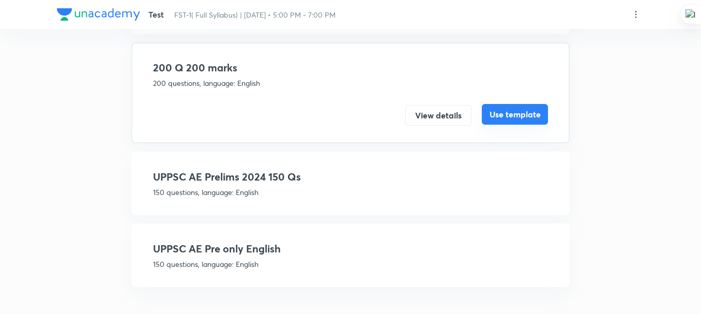
click at [511, 109] on button "Use template" at bounding box center [515, 114] width 66 height 21
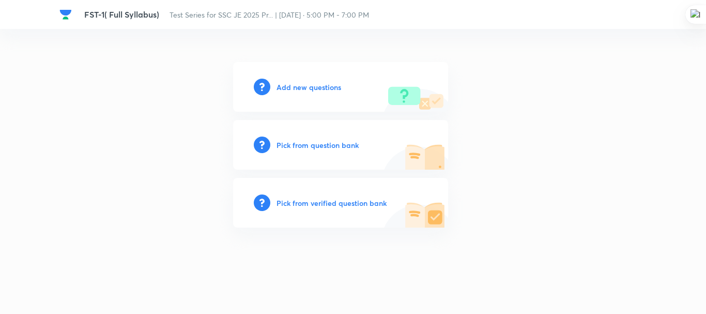
click at [314, 89] on h6 "Add new questions" at bounding box center [308, 87] width 65 height 11
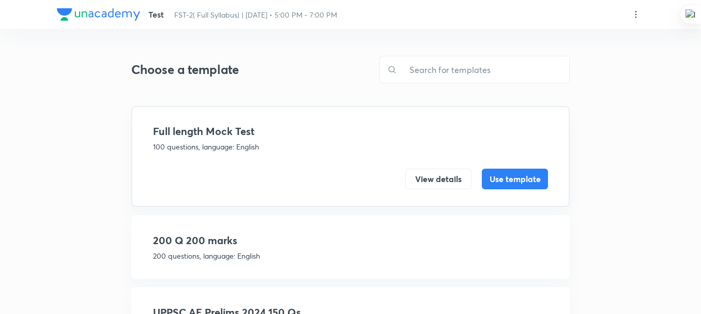
drag, startPoint x: 209, startPoint y: 237, endPoint x: 250, endPoint y: 238, distance: 40.8
click at [210, 237] on h4 "200 Q 200 marks" at bounding box center [350, 241] width 395 height 16
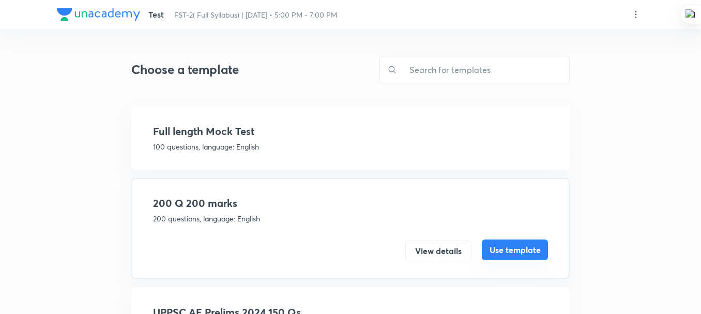
click at [521, 250] on button "Use template" at bounding box center [515, 249] width 66 height 21
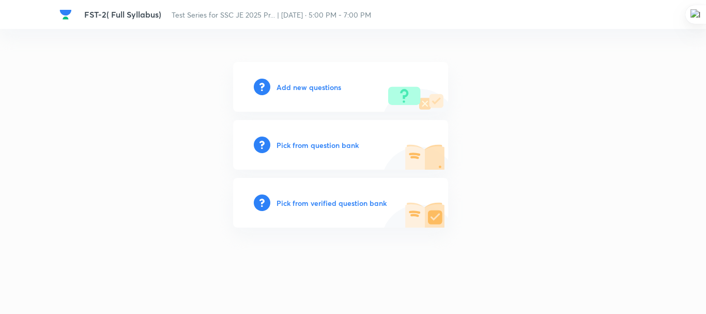
click at [322, 84] on h6 "Add new questions" at bounding box center [308, 87] width 65 height 11
